Goal: Information Seeking & Learning: Find specific fact

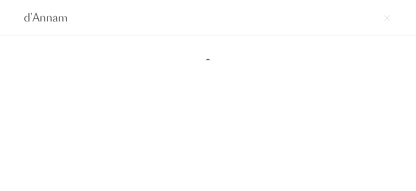
select select "DE"
drag, startPoint x: 78, startPoint y: 15, endPoint x: 0, endPoint y: 16, distance: 78.1
click at [0, 17] on div "d'Annam" at bounding box center [208, 17] width 416 height 35
paste input "Matcha Soft Serve"
drag, startPoint x: 118, startPoint y: 20, endPoint x: 0, endPoint y: 7, distance: 118.9
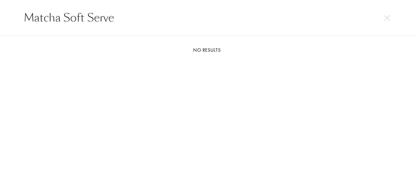
click at [0, 8] on div "Matcha Soft Serve" at bounding box center [208, 17] width 416 height 35
paste input "d.grayi"
drag, startPoint x: 62, startPoint y: 21, endPoint x: 0, endPoint y: 13, distance: 62.3
click at [0, 14] on div "d.grayi" at bounding box center [208, 17] width 416 height 35
paste input "Dark Tales"
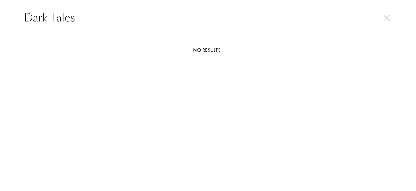
drag, startPoint x: 73, startPoint y: 14, endPoint x: 0, endPoint y: 2, distance: 74.2
click at [0, 10] on div "Dark Tales" at bounding box center [208, 17] width 416 height 35
paste input "e Gabor"
type input "De Gabor"
